Goal: Information Seeking & Learning: Learn about a topic

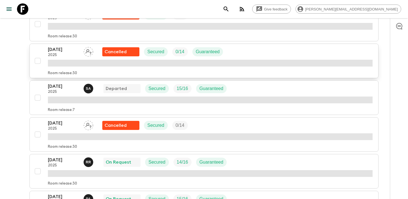
scroll to position [293, 0]
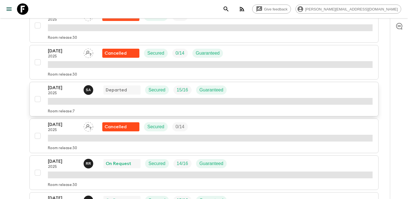
click at [65, 88] on p "[DATE]" at bounding box center [63, 87] width 31 height 7
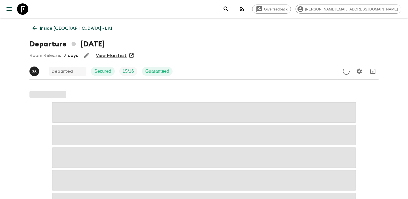
click at [112, 57] on link "View Manifest" at bounding box center [111, 56] width 31 height 6
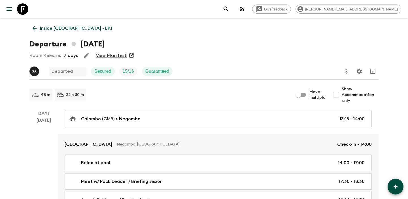
click at [37, 27] on icon at bounding box center [34, 28] width 6 height 6
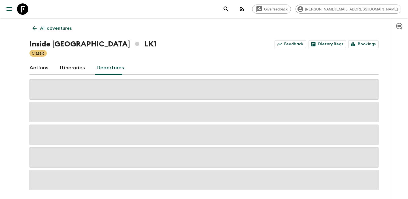
click at [46, 66] on link "Actions" at bounding box center [38, 68] width 19 height 14
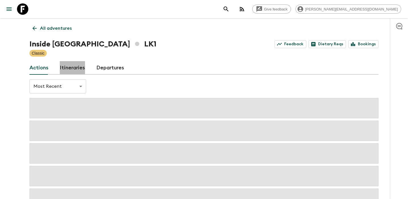
click at [77, 69] on link "Itineraries" at bounding box center [72, 68] width 25 height 14
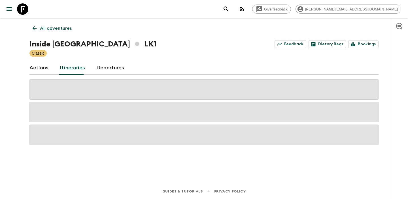
click at [107, 69] on link "Departures" at bounding box center [110, 68] width 28 height 14
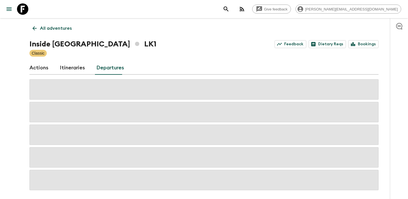
click at [73, 69] on link "Itineraries" at bounding box center [72, 68] width 25 height 14
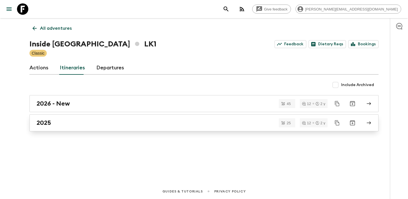
click at [75, 123] on div "2025" at bounding box center [199, 122] width 324 height 7
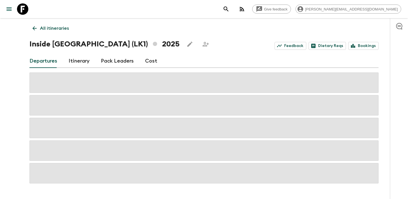
click at [153, 62] on link "Cost" at bounding box center [151, 61] width 12 height 14
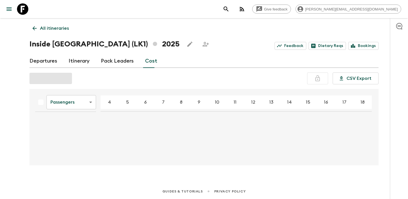
click at [88, 97] on body "Give feedback [PERSON_NAME][EMAIL_ADDRESS][DOMAIN_NAME] All itineraries Inside …" at bounding box center [204, 99] width 408 height 199
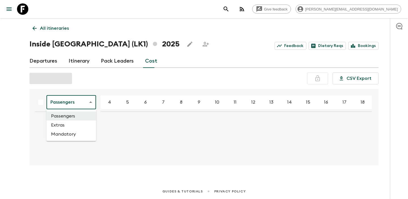
click at [74, 125] on li "Extras" at bounding box center [71, 125] width 50 height 9
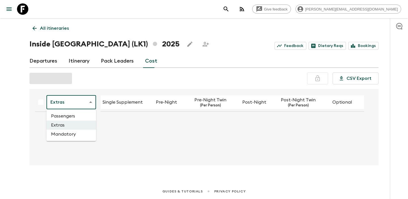
click at [71, 101] on body "Give feedback [PERSON_NAME][EMAIL_ADDRESS][DOMAIN_NAME] All itineraries Inside …" at bounding box center [204, 99] width 408 height 199
click at [71, 134] on li "Mandatory" at bounding box center [71, 134] width 50 height 9
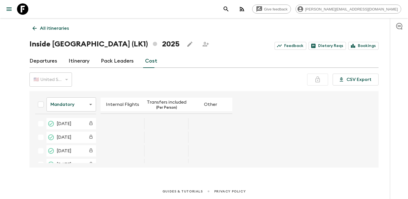
click at [78, 97] on body "Give feedback [EMAIL_ADDRESS][DOMAIN_NAME] All itineraries Inside [GEOGRAPHIC_D…" at bounding box center [204, 99] width 408 height 199
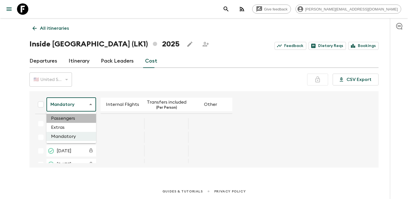
click at [77, 118] on li "Passengers" at bounding box center [71, 118] width 50 height 9
